Goal: Task Accomplishment & Management: Complete application form

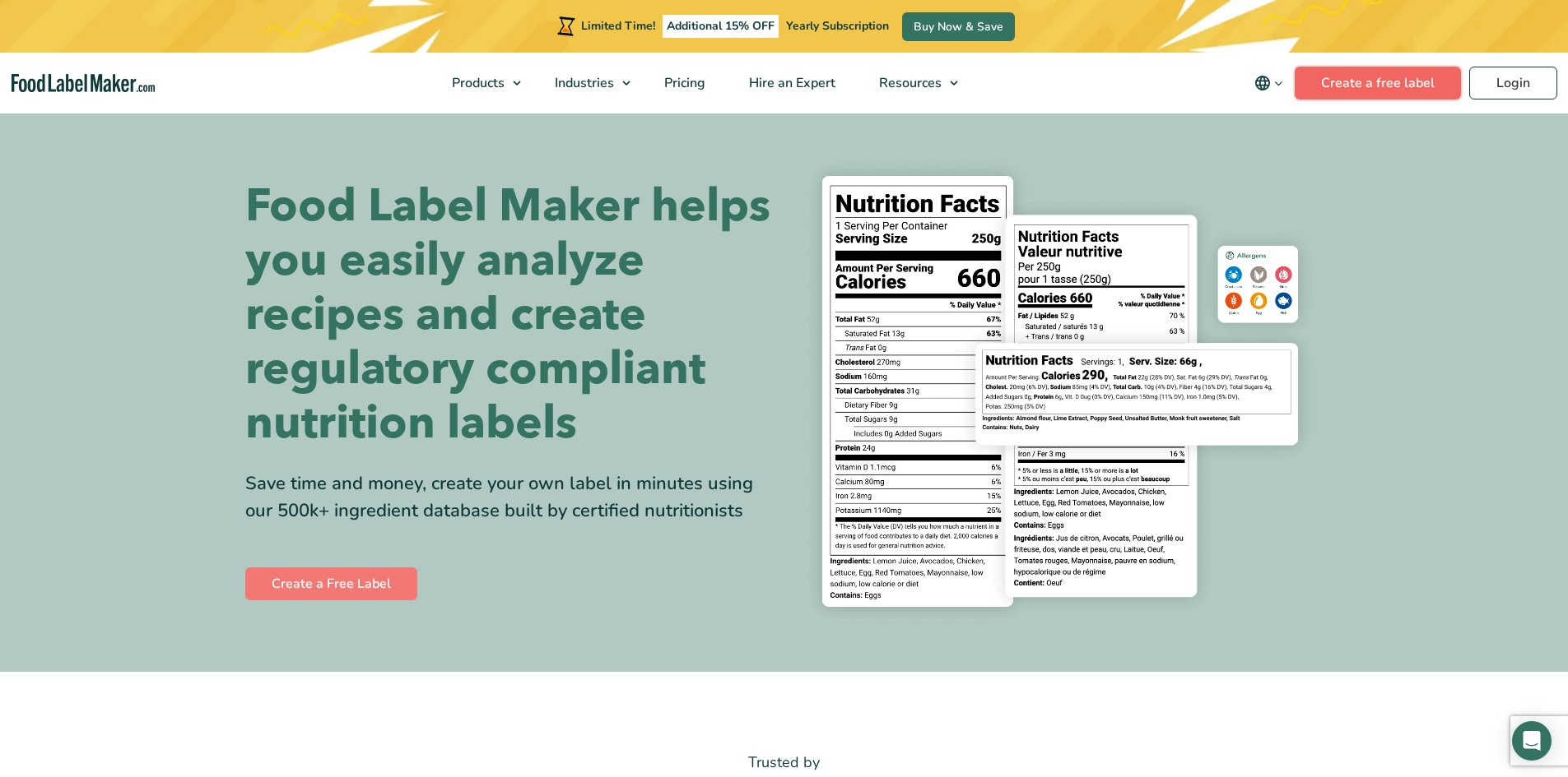
click at [1402, 85] on link "Create a free label" at bounding box center [1377, 83] width 166 height 33
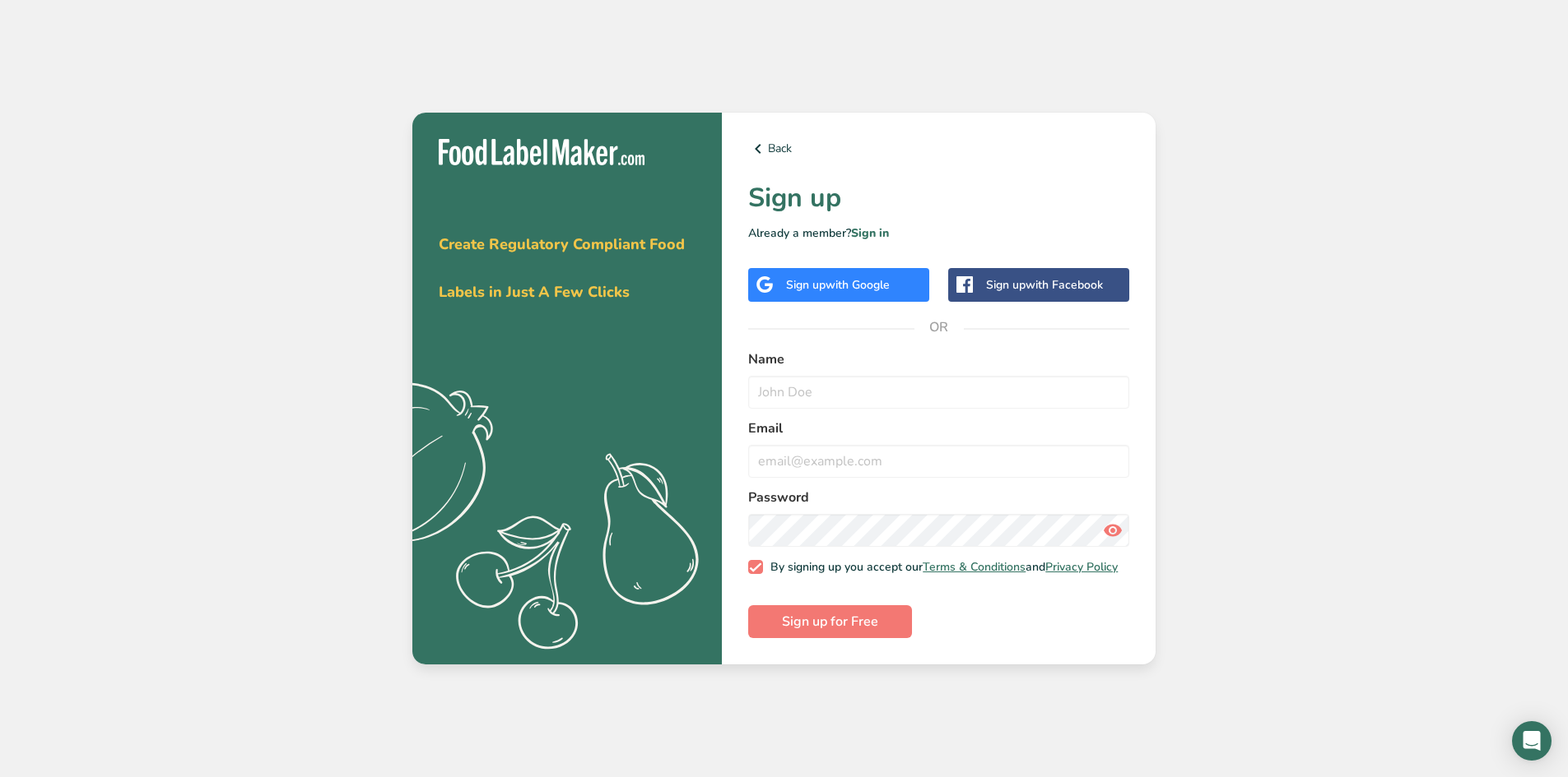
click at [869, 277] on span "with Google" at bounding box center [858, 285] width 65 height 15
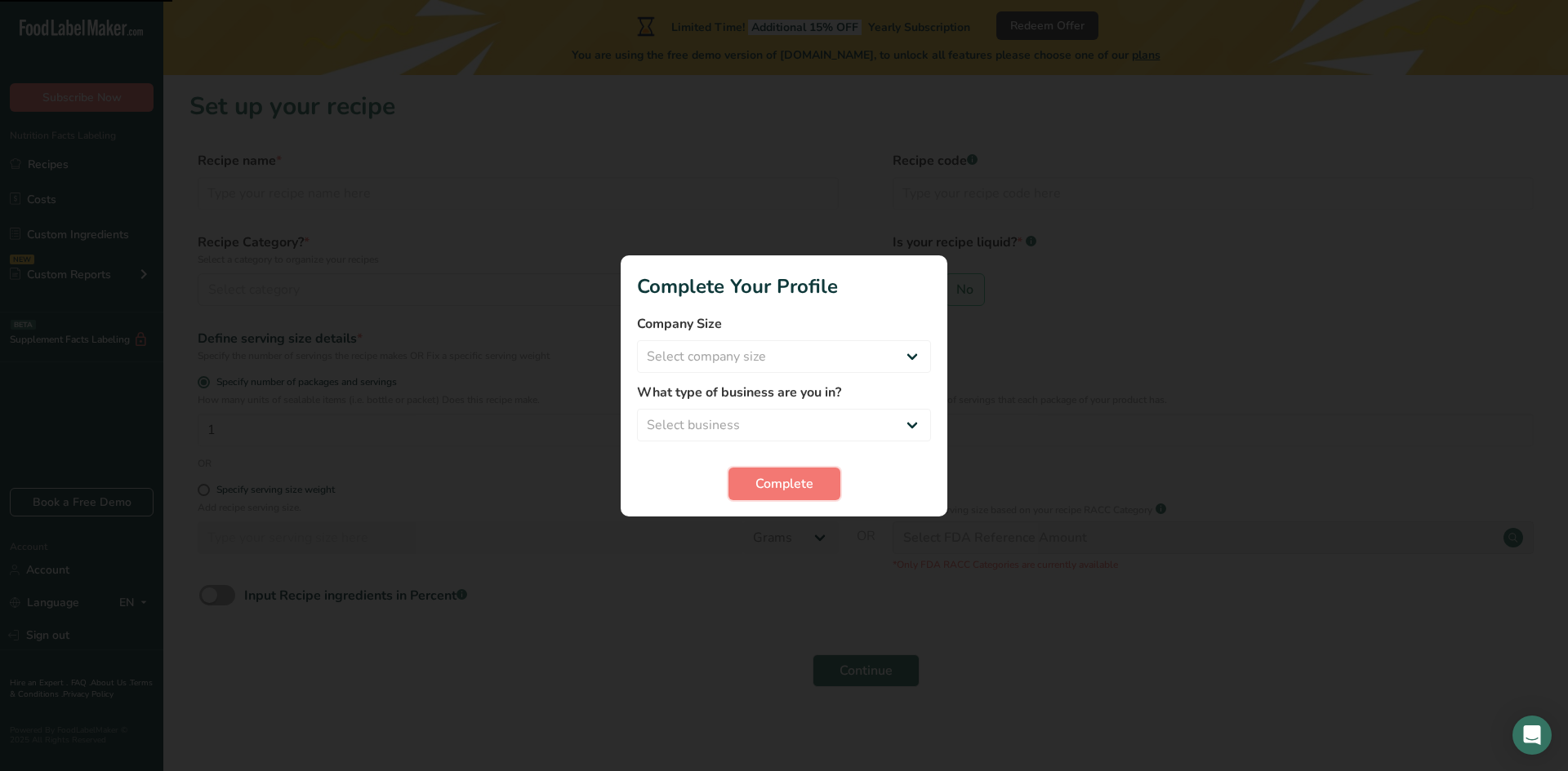
click at [777, 483] on span "Complete" at bounding box center [784, 484] width 58 height 20
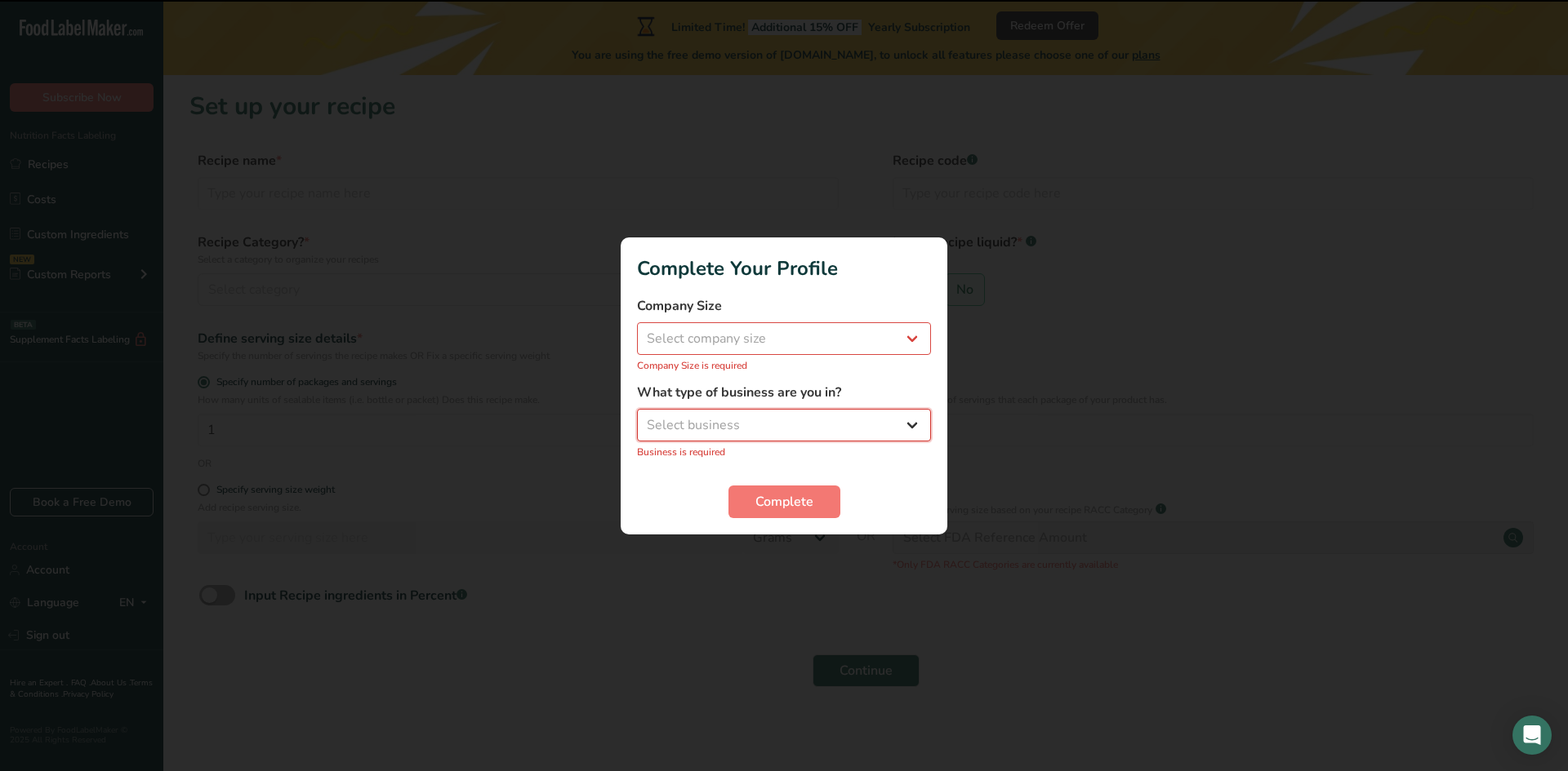
click at [774, 435] on select "Select business Packaged Food Manufacturer Restaurant & Cafe Bakery Meal Plans …" at bounding box center [784, 425] width 294 height 33
select select "8"
click at [637, 417] on select "Select business Packaged Food Manufacturer Restaurant & Cafe Bakery Meal Plans …" at bounding box center [784, 425] width 294 height 33
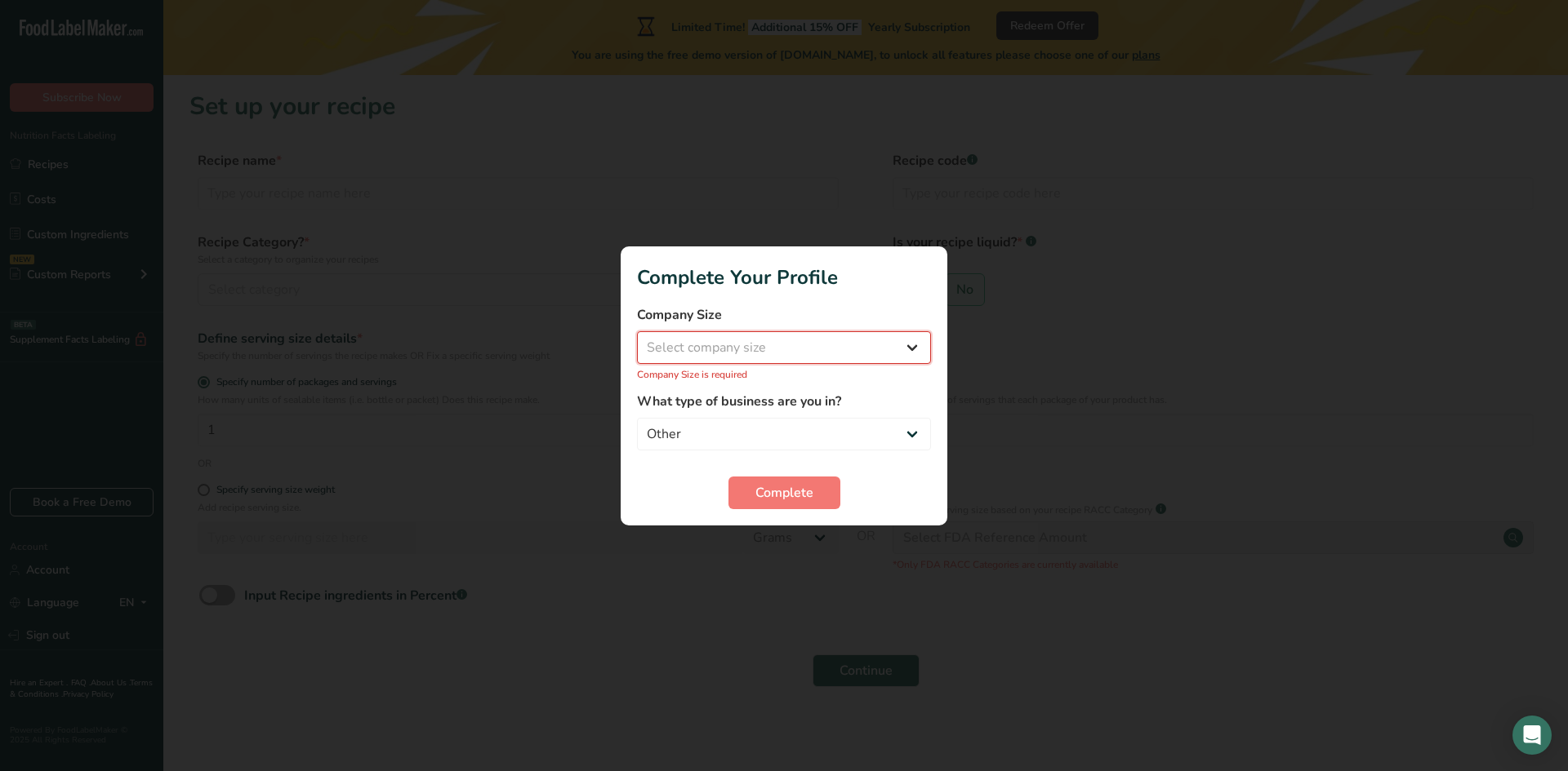
click at [759, 341] on select "Select company size Fewer than 10 Employees 10 to 50 Employees 51 to 500 Employ…" at bounding box center [784, 347] width 294 height 33
click at [637, 340] on select "Select company size Fewer than 10 Employees 10 to 50 Employees 51 to 500 Employ…" at bounding box center [784, 347] width 294 height 33
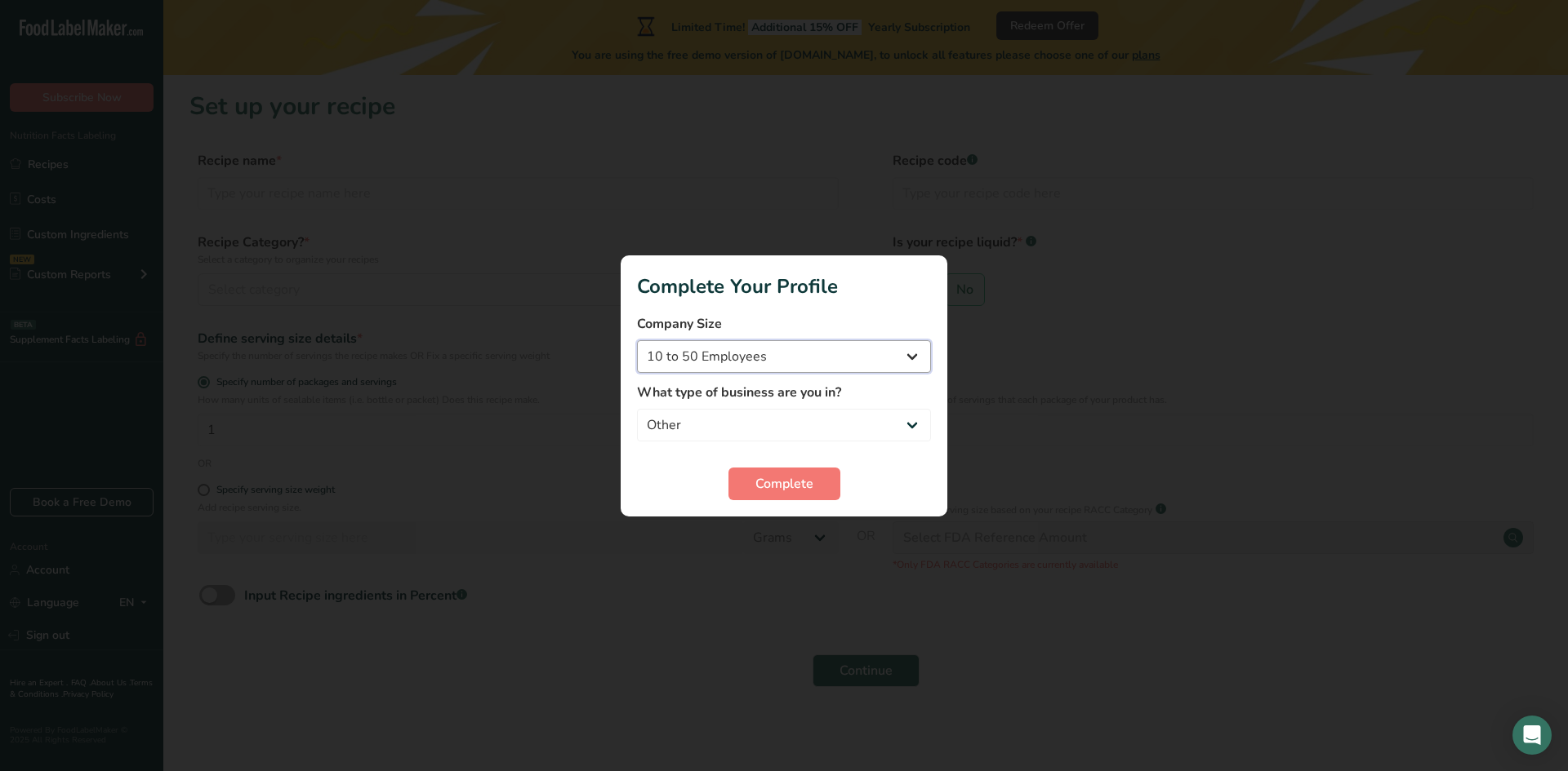
click at [756, 365] on select "Fewer than 10 Employees 10 to 50 Employees 51 to 500 Employees Over 500 Employe…" at bounding box center [784, 357] width 294 height 33
select select "1"
click at [637, 341] on select "Fewer than 10 Employees 10 to 50 Employees 51 to 500 Employees Over 500 Employe…" at bounding box center [784, 357] width 294 height 33
click at [770, 486] on span "Complete" at bounding box center [784, 484] width 58 height 20
